Goal: Transaction & Acquisition: Purchase product/service

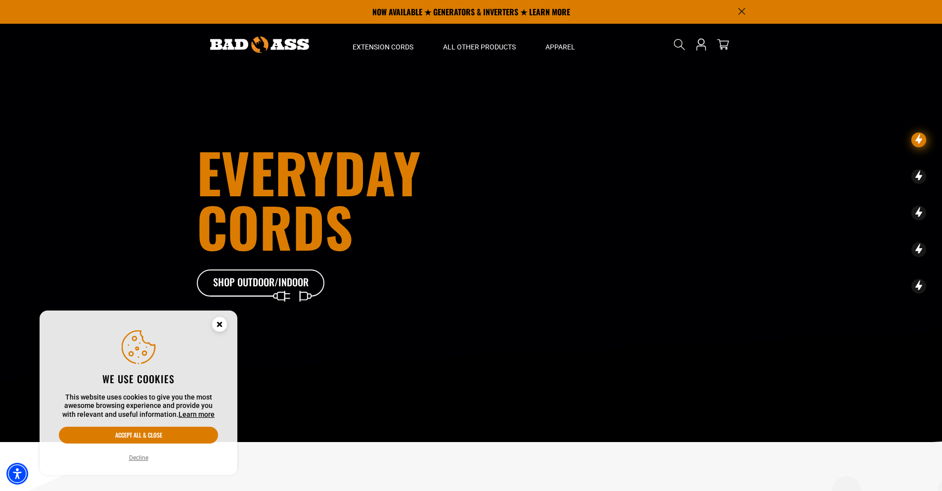
click at [221, 323] on icon "Close this option" at bounding box center [219, 324] width 3 height 3
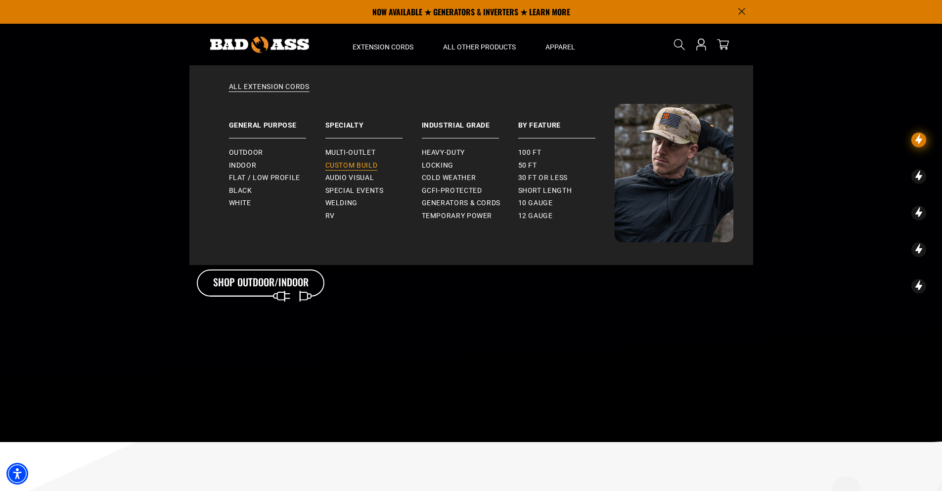
click at [367, 165] on span "Custom Build" at bounding box center [351, 165] width 52 height 9
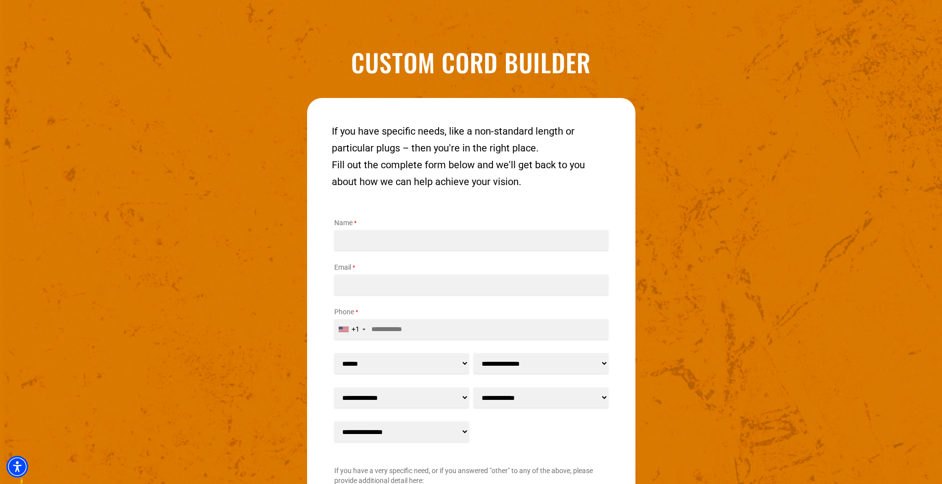
scroll to position [1376, 0]
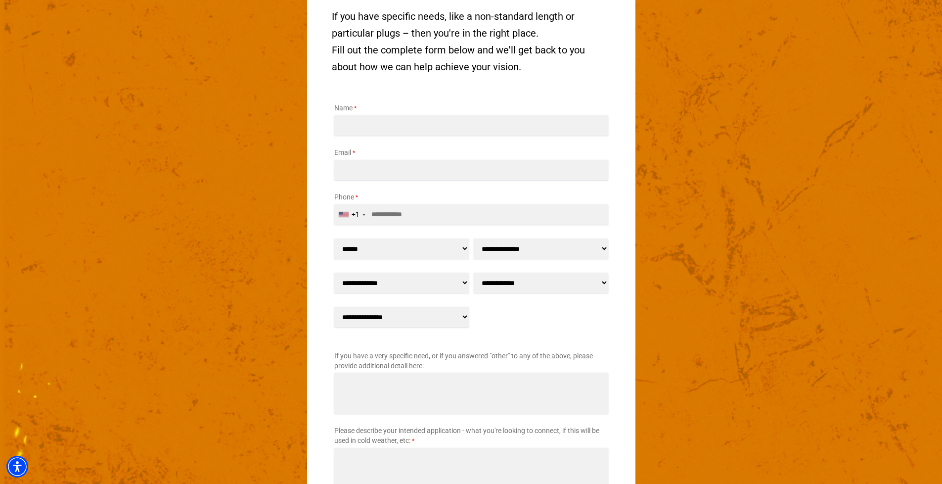
click at [429, 286] on select "**********" at bounding box center [401, 283] width 135 height 20
click at [421, 318] on select "**********" at bounding box center [401, 317] width 135 height 20
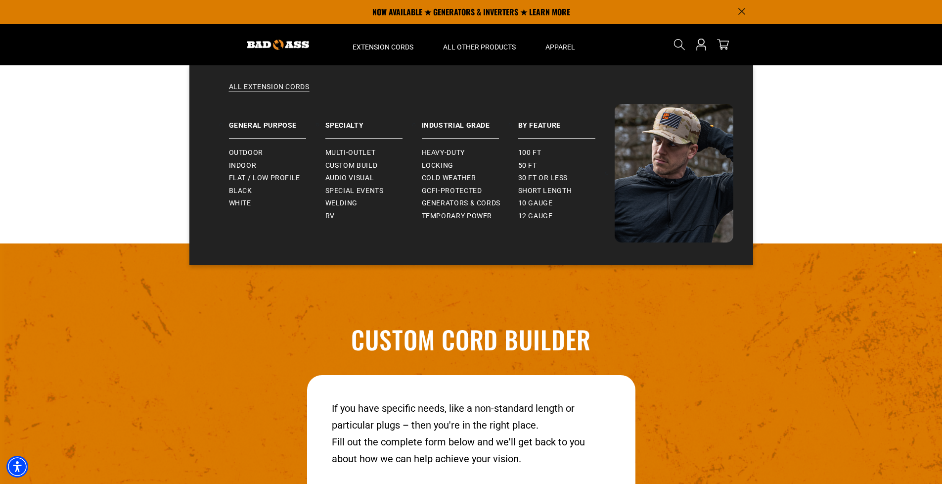
scroll to position [930, 0]
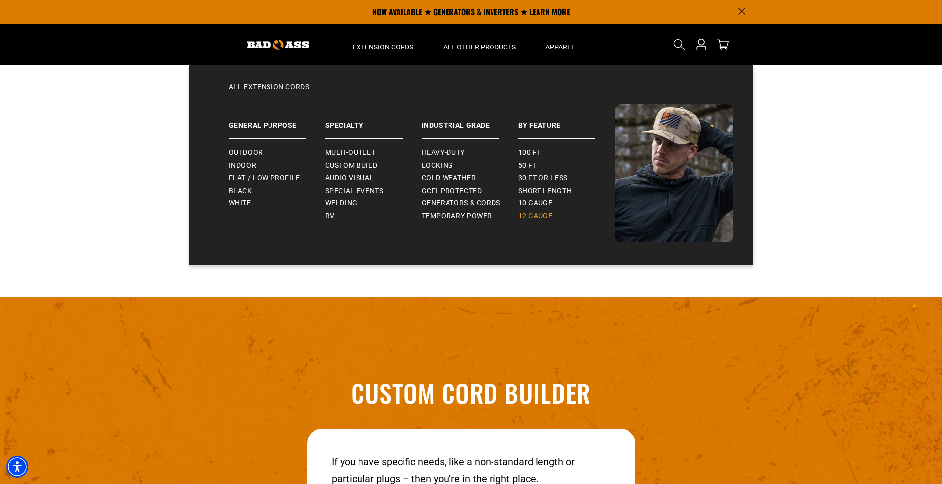
click at [533, 215] on span "12 gauge" at bounding box center [535, 216] width 35 height 9
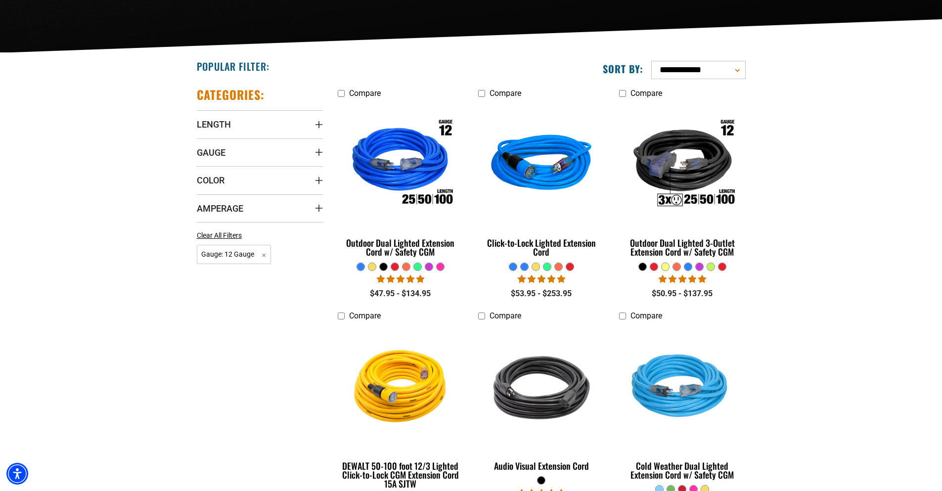
scroll to position [247, 0]
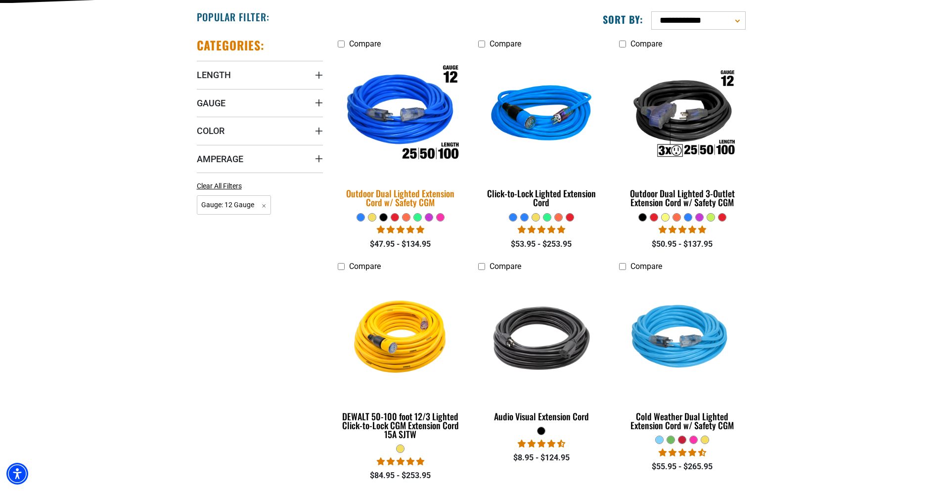
click at [428, 197] on div "Outdoor Dual Lighted Extension Cord w/ Safety CGM" at bounding box center [401, 198] width 126 height 18
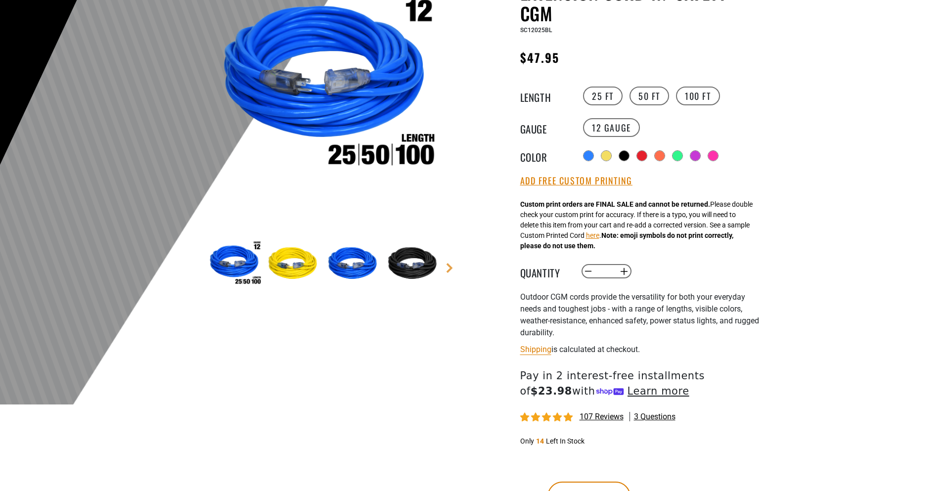
scroll to position [247, 0]
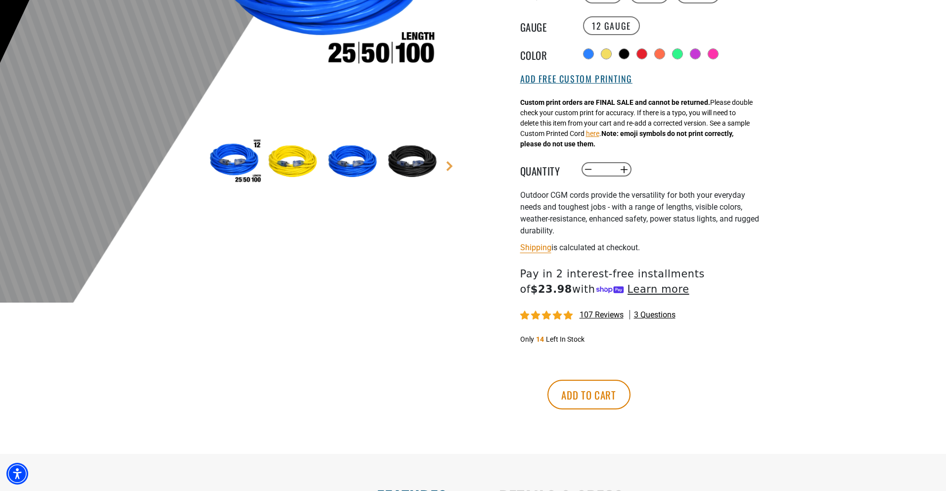
click at [608, 77] on button "Add Free Custom Printing" at bounding box center [576, 79] width 112 height 11
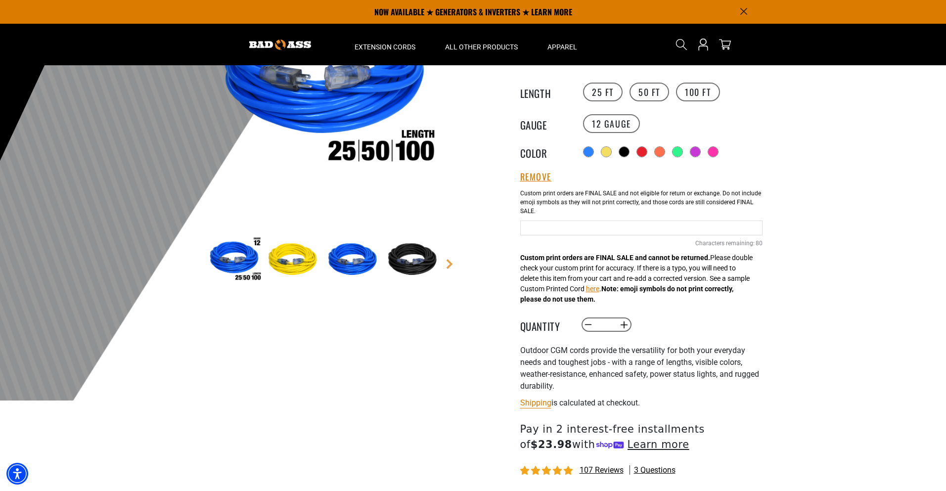
scroll to position [148, 0]
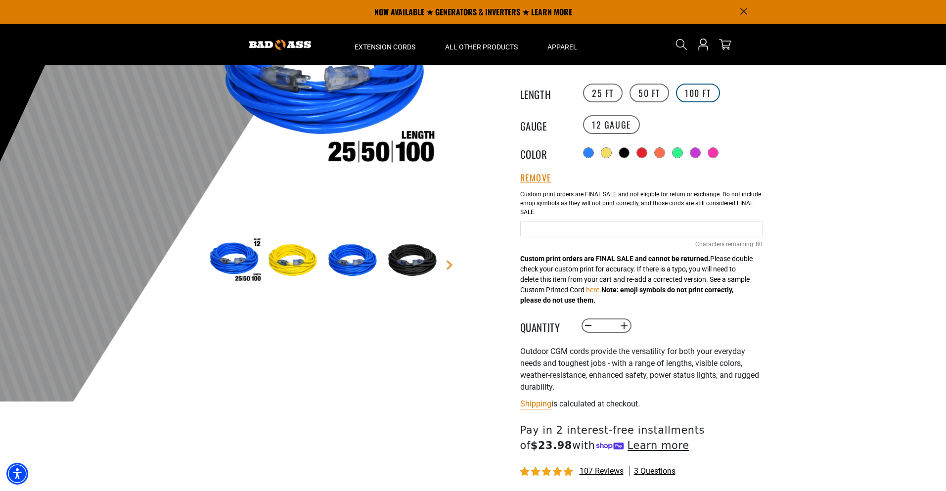
click at [688, 89] on label "100 FT" at bounding box center [698, 93] width 44 height 19
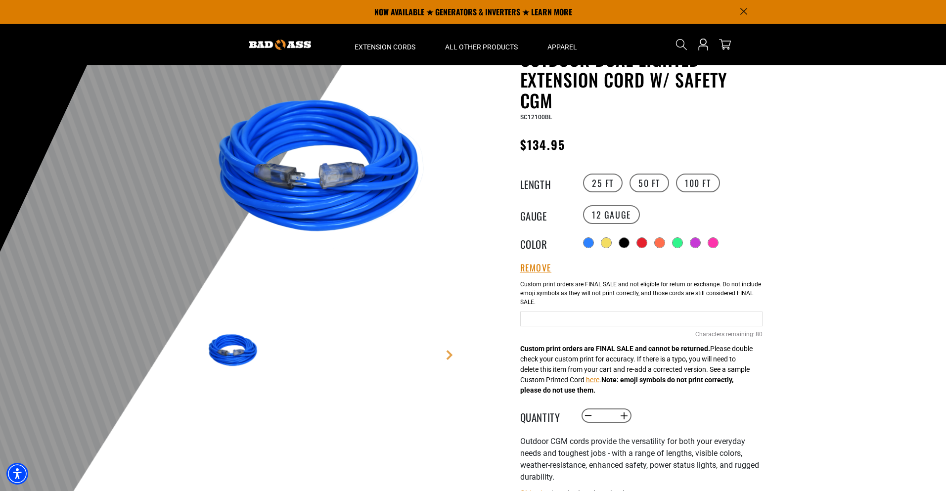
scroll to position [49, 0]
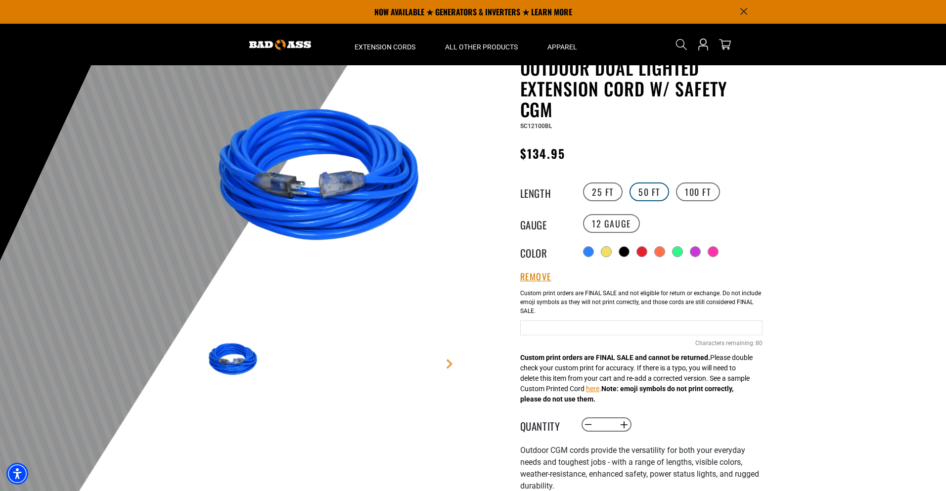
click at [664, 189] on label "50 FT" at bounding box center [650, 192] width 40 height 19
click at [696, 188] on label "100 FT" at bounding box center [698, 192] width 44 height 19
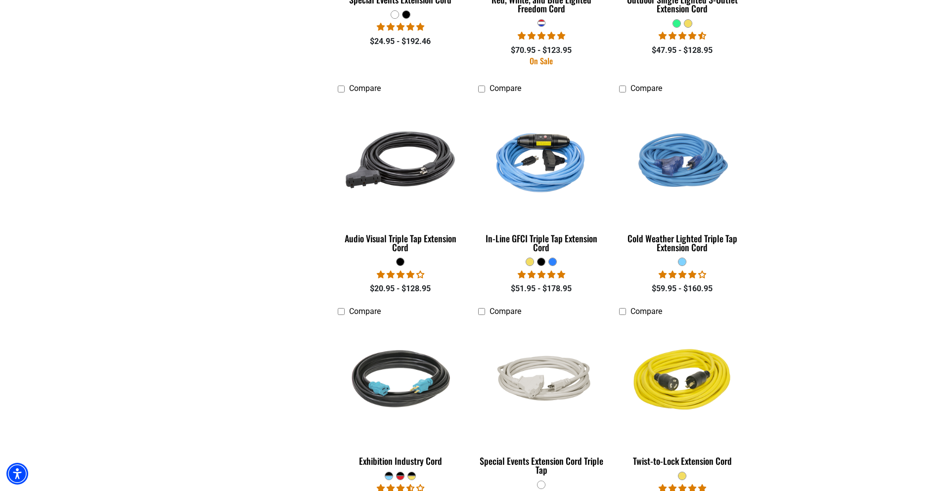
scroll to position [1336, 0]
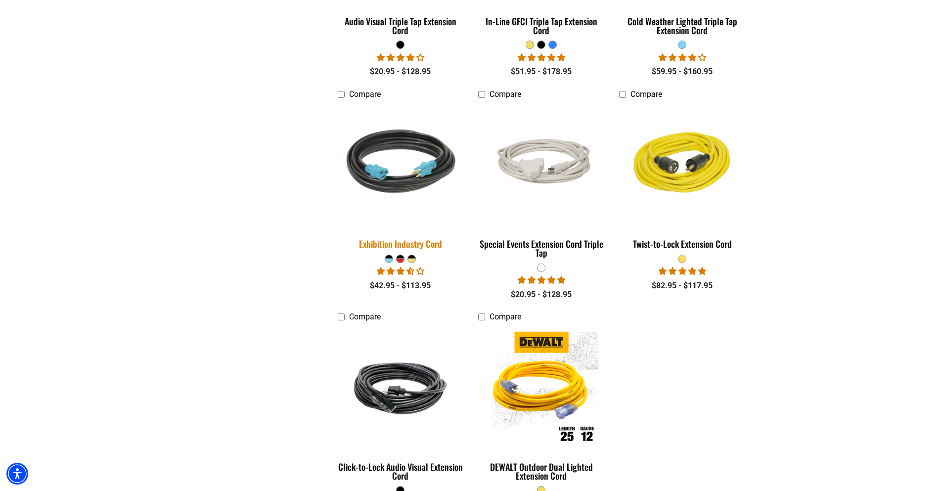
click at [412, 241] on div "Exhibition Industry Cord" at bounding box center [401, 243] width 126 height 9
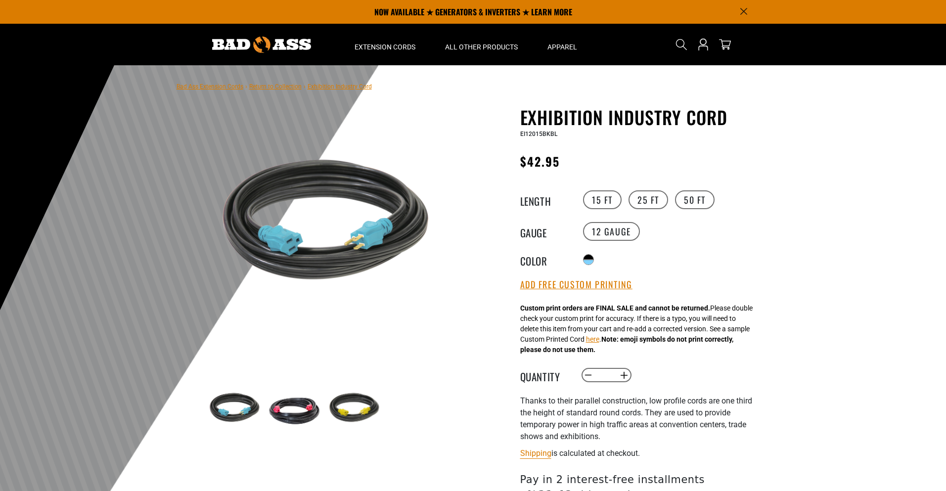
scroll to position [148, 0]
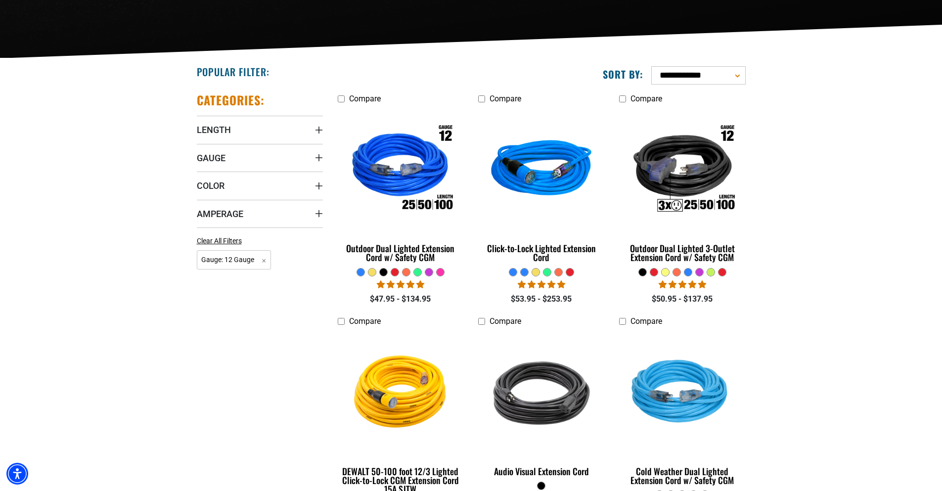
scroll to position [198, 0]
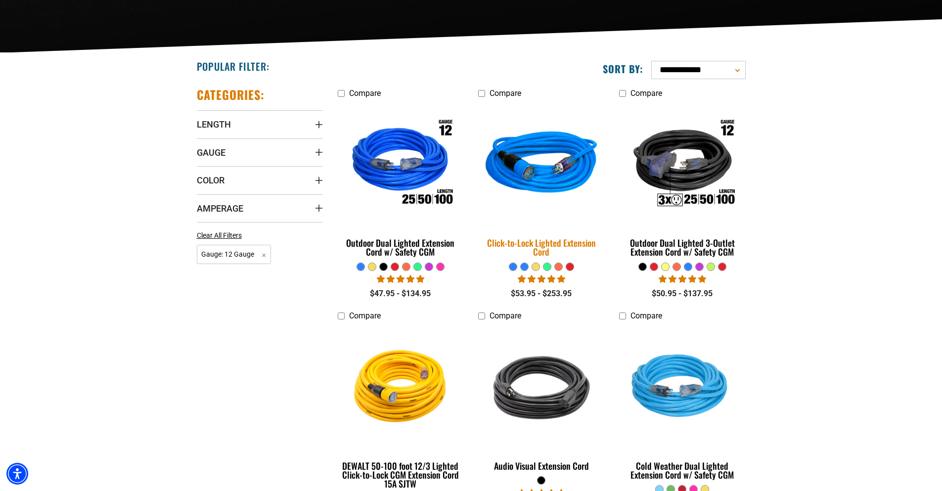
click at [545, 238] on div "Click-to-Lock Lighted Extension Cord" at bounding box center [541, 247] width 126 height 18
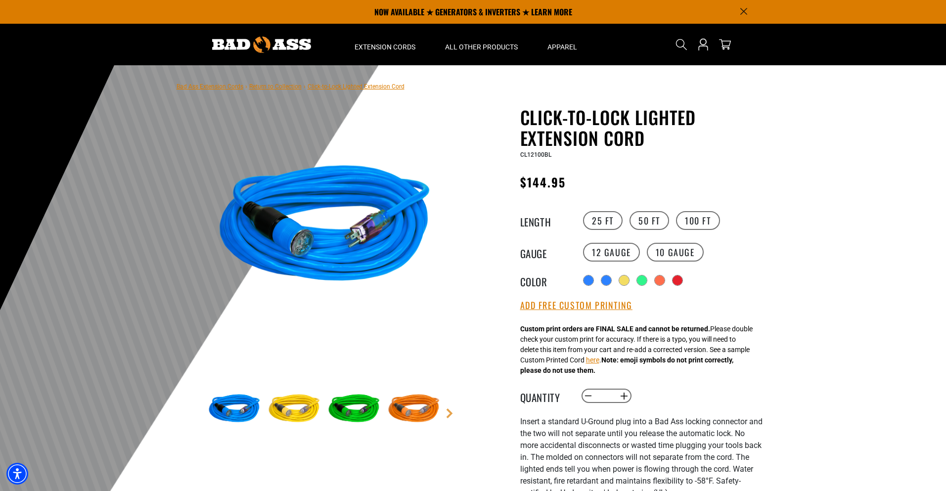
click at [292, 407] on img at bounding box center [294, 409] width 57 height 57
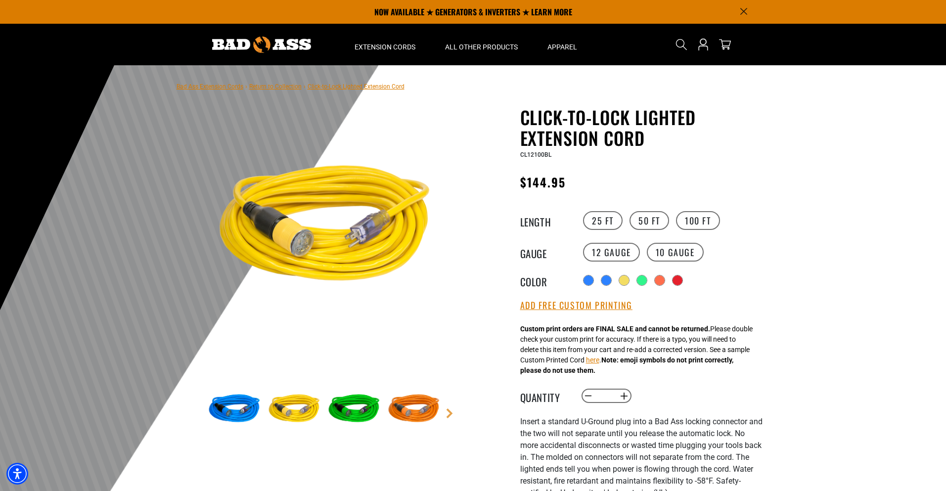
click at [356, 405] on img at bounding box center [353, 409] width 57 height 57
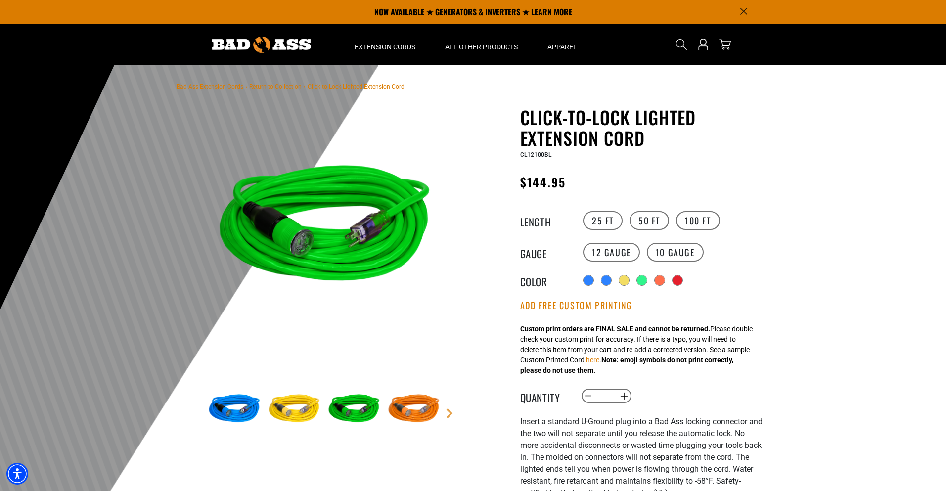
click at [414, 404] on img at bounding box center [413, 409] width 57 height 57
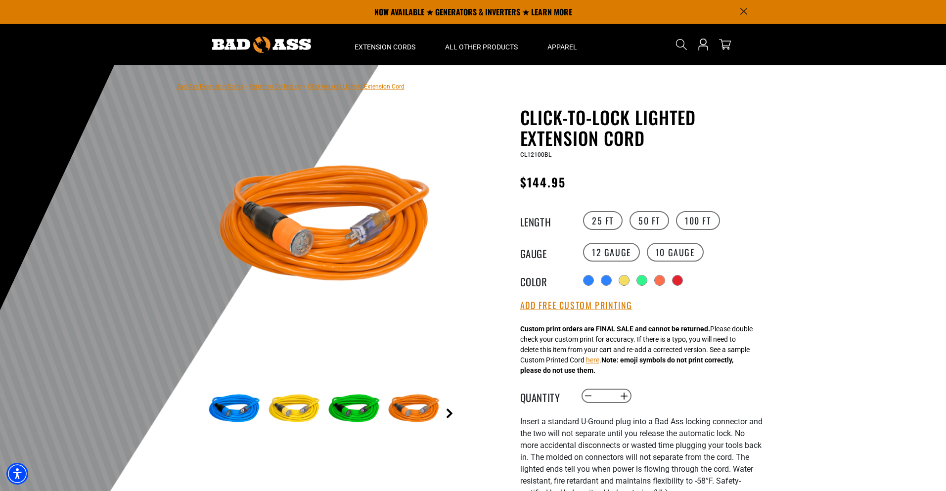
click at [453, 416] on link "Next" at bounding box center [450, 414] width 10 height 10
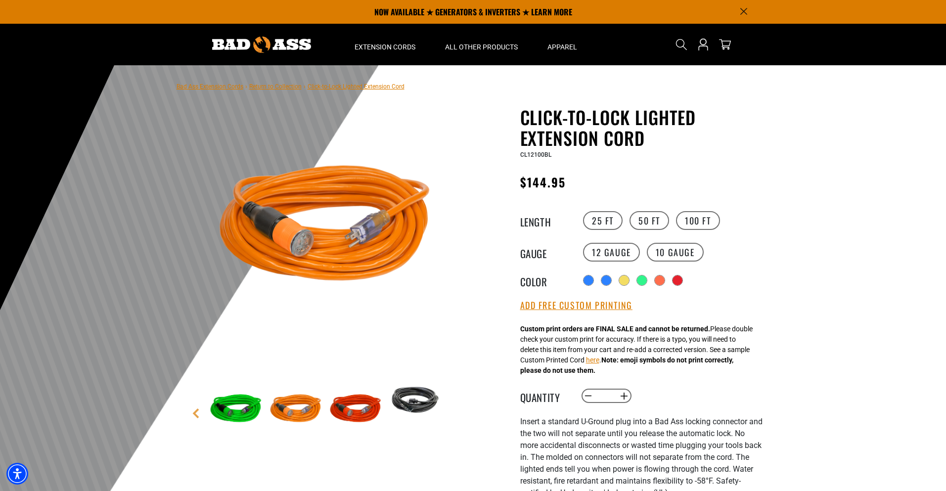
click at [453, 416] on main-product-gallery "4 of 6 Previous Next" at bounding box center [325, 298] width 282 height 383
click at [406, 396] on img at bounding box center [415, 400] width 57 height 38
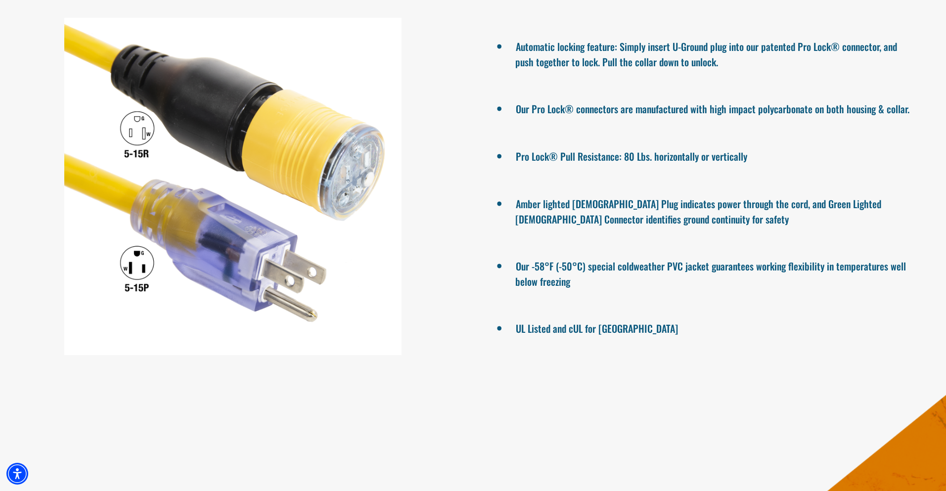
scroll to position [791, 0]
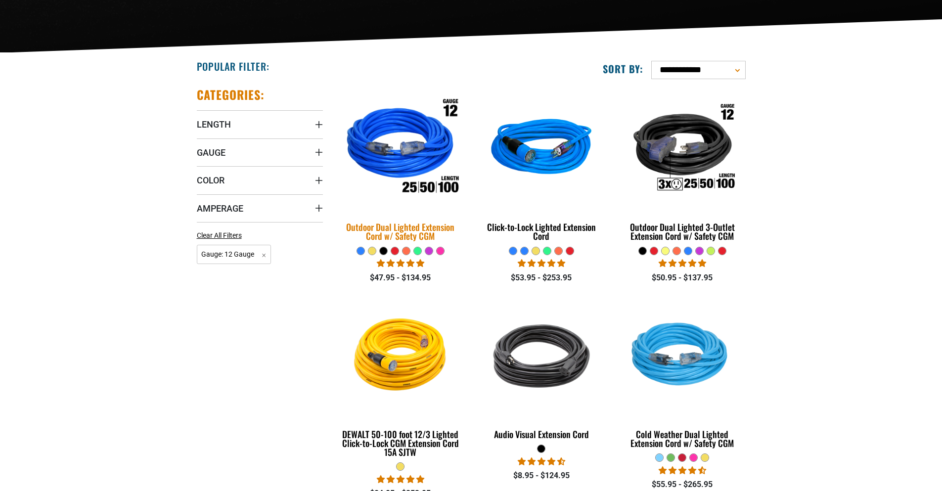
click at [399, 226] on div "Outdoor Dual Lighted Extension Cord w/ Safety CGM" at bounding box center [401, 232] width 126 height 18
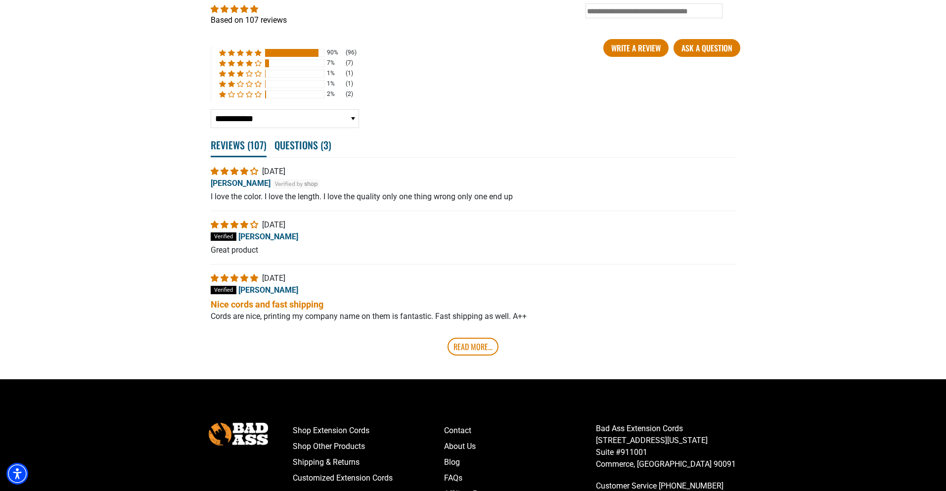
scroll to position [1781, 0]
